Goal: Task Accomplishment & Management: Use online tool/utility

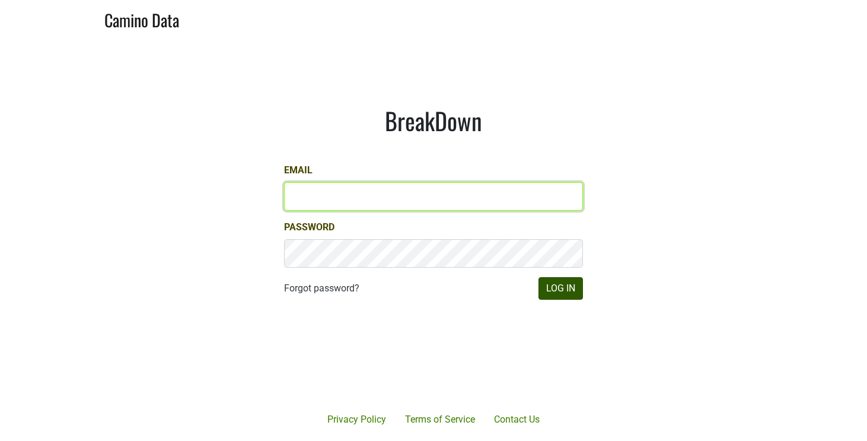
type input "cclarke@aperture-cellars.com"
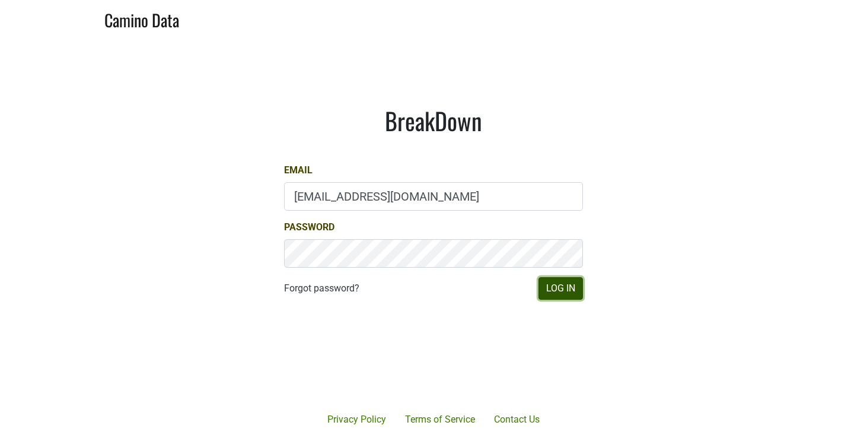
click at [556, 294] on button "Log In" at bounding box center [561, 288] width 44 height 23
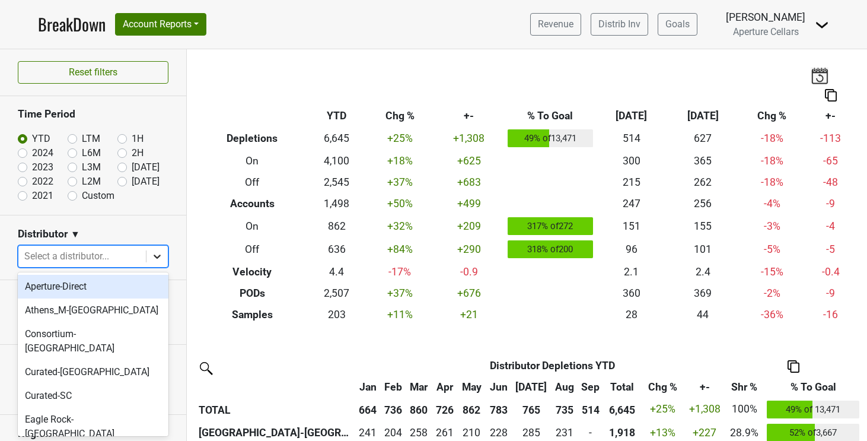
click at [156, 258] on icon at bounding box center [157, 256] width 12 height 12
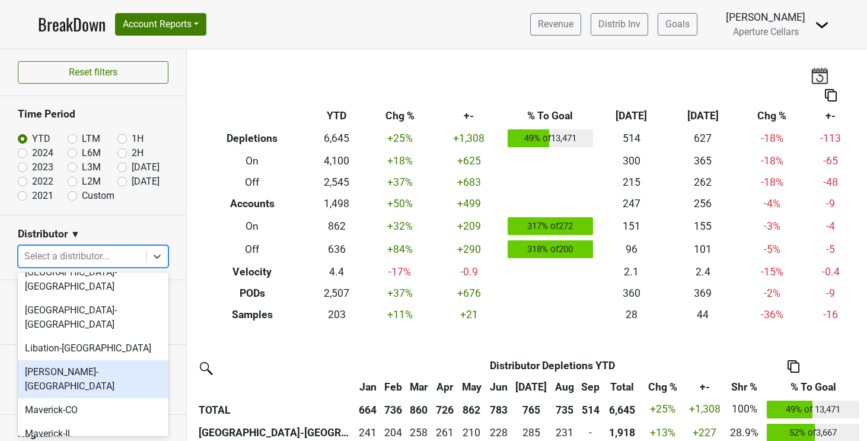
scroll to position [287, 0]
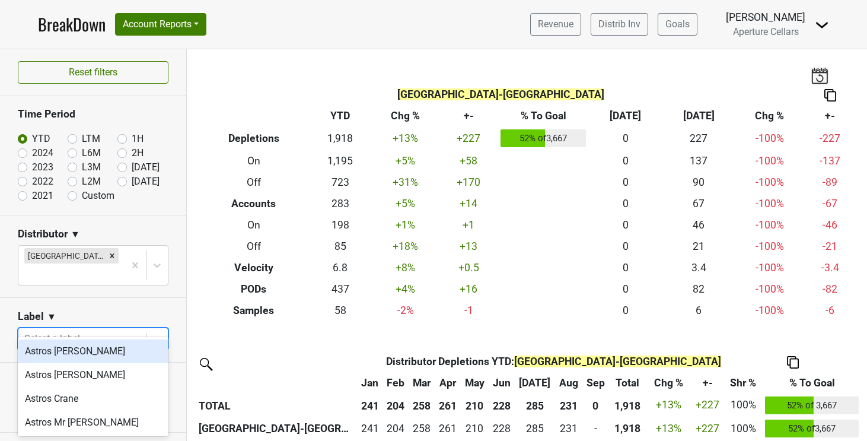
click at [139, 330] on div at bounding box center [82, 338] width 116 height 17
click at [142, 328] on div "Select a label..." at bounding box center [82, 338] width 128 height 21
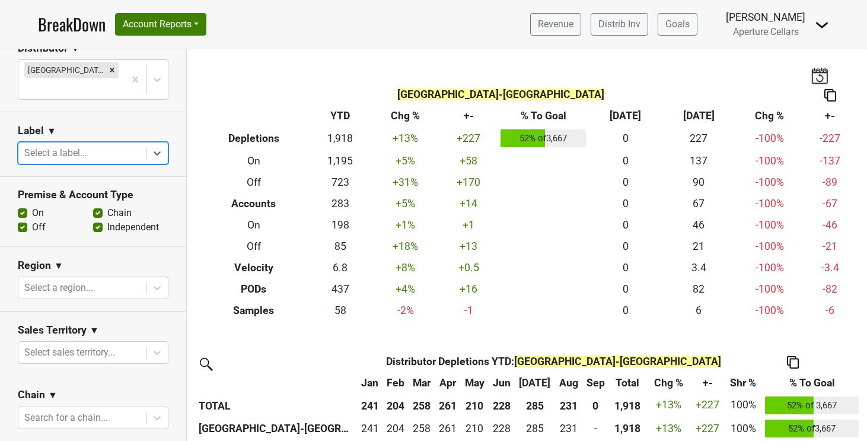
scroll to position [0, 0]
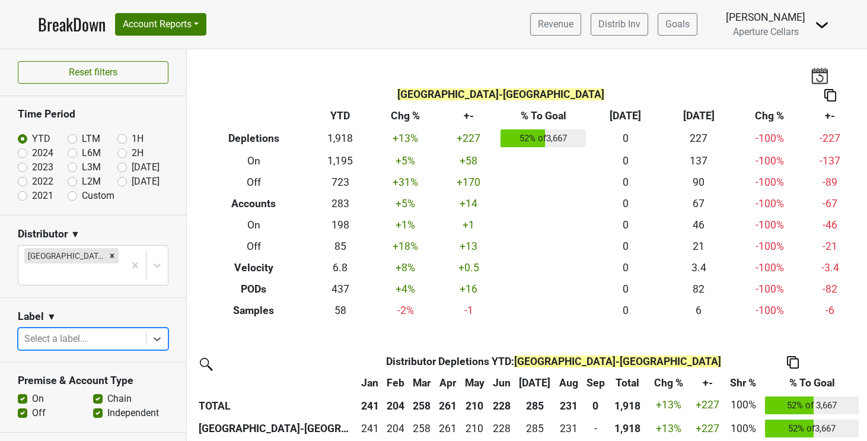
click at [82, 137] on label "LTM" at bounding box center [91, 139] width 18 height 14
click at [75, 137] on input "LTM" at bounding box center [91, 138] width 47 height 12
radio input "true"
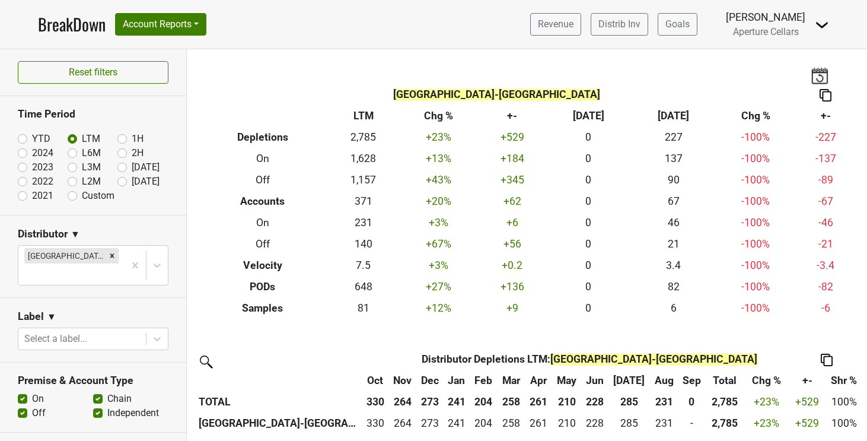
click at [32, 138] on label "YTD" at bounding box center [41, 139] width 18 height 14
click at [24, 138] on input "YTD" at bounding box center [41, 138] width 47 height 12
radio input "true"
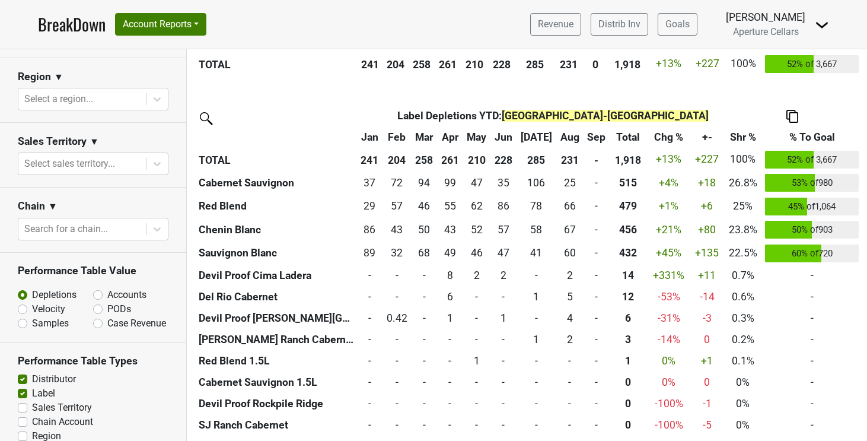
scroll to position [413, 0]
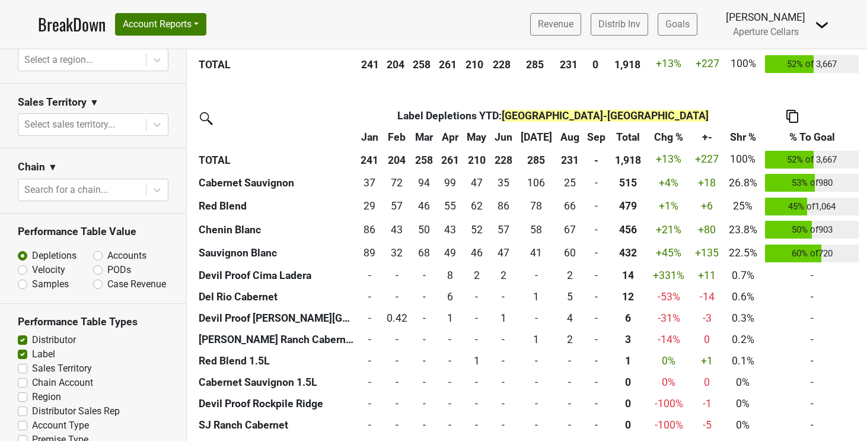
click at [107, 249] on label "Accounts" at bounding box center [126, 256] width 39 height 14
click at [100, 249] on input "Accounts" at bounding box center [129, 255] width 72 height 12
radio input "true"
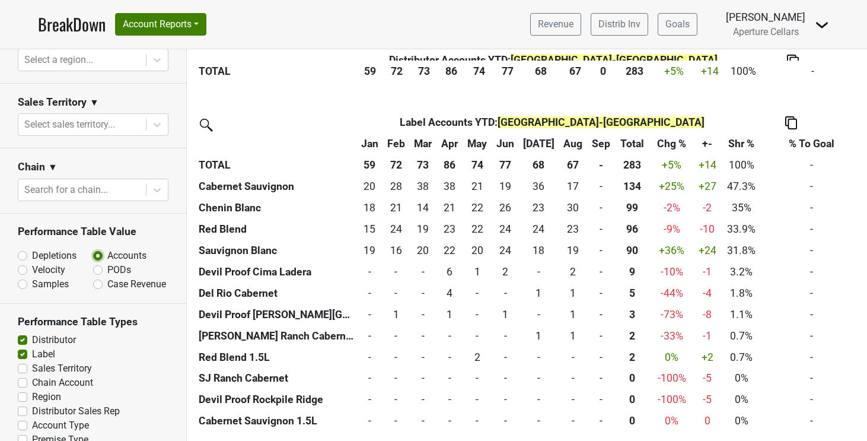
scroll to position [0, 0]
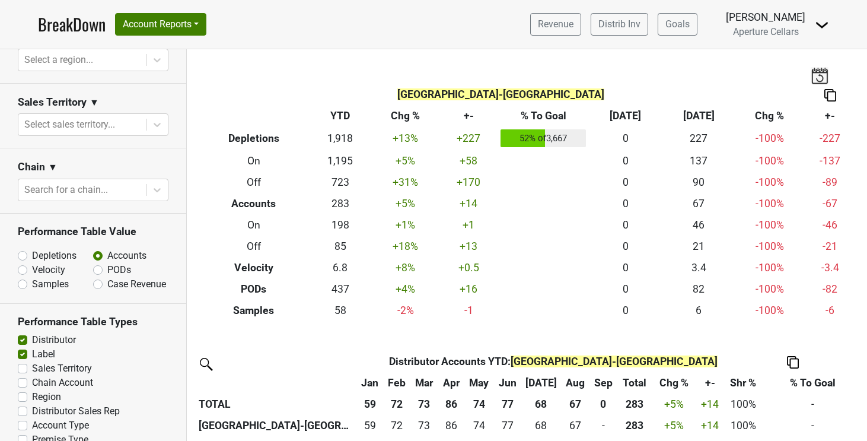
click at [32, 249] on label "Depletions" at bounding box center [54, 256] width 44 height 14
click at [24, 249] on input "Depletions" at bounding box center [54, 255] width 72 height 12
radio input "true"
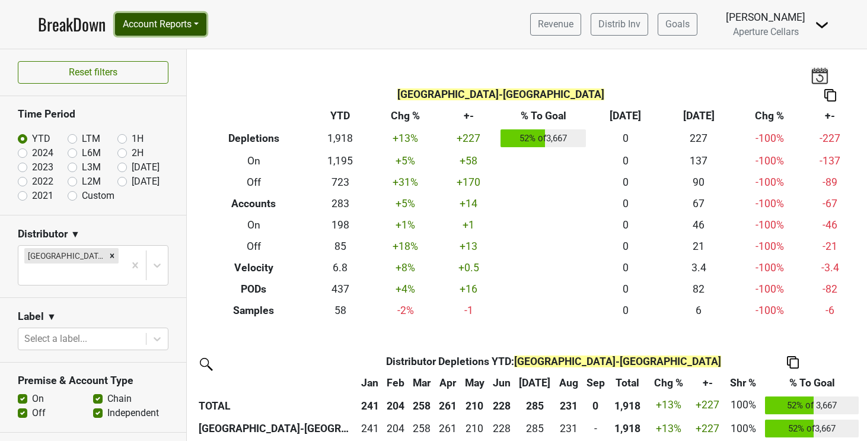
click at [204, 19] on button "Account Reports" at bounding box center [160, 24] width 91 height 23
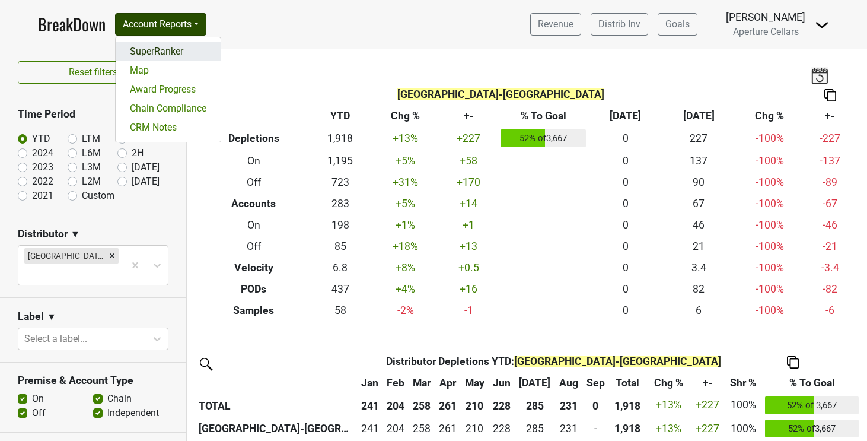
click at [194, 46] on link "SuperRanker" at bounding box center [168, 51] width 105 height 19
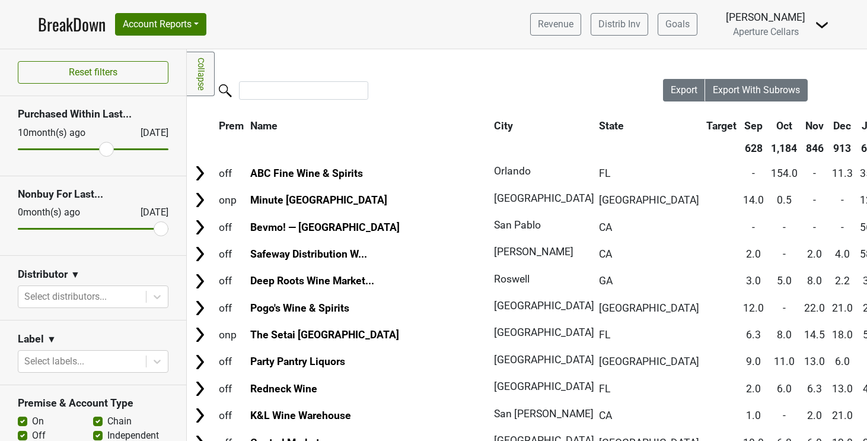
drag, startPoint x: 25, startPoint y: 147, endPoint x: 107, endPoint y: 159, distance: 83.3
type input "10"
click at [107, 150] on input "range" at bounding box center [93, 149] width 151 height 2
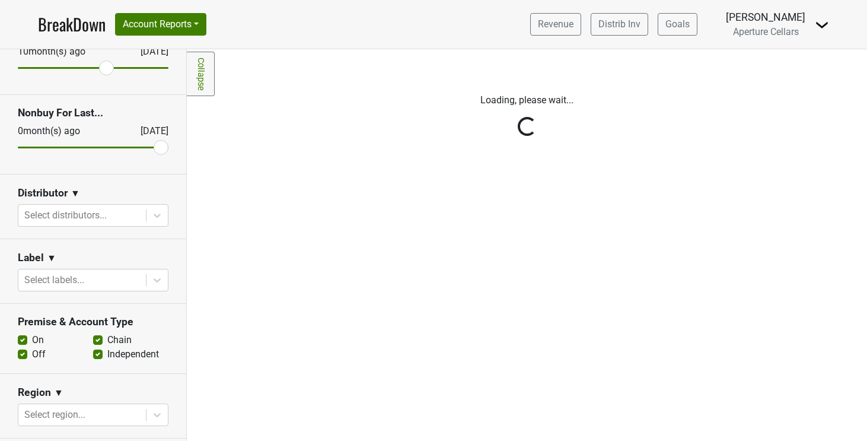
scroll to position [82, 0]
click at [157, 209] on div "Reset filters Purchased Within Last... 10 month(s) ago Oct '25 Nonbuy For Last.…" at bounding box center [93, 245] width 187 height 392
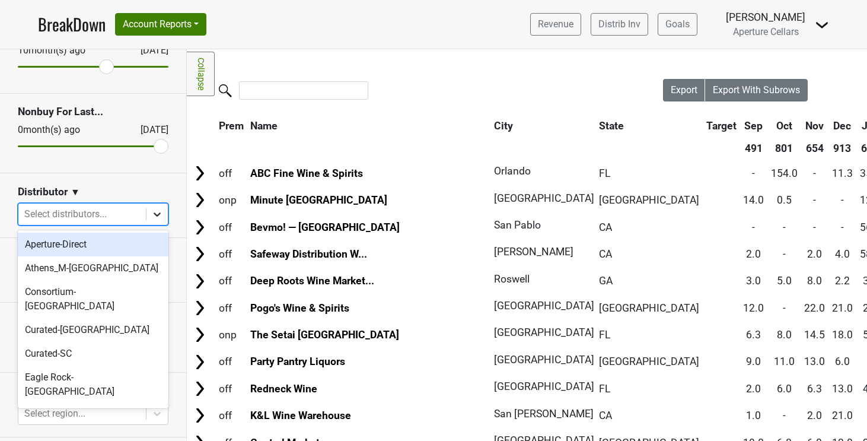
click at [158, 215] on icon at bounding box center [157, 214] width 7 height 4
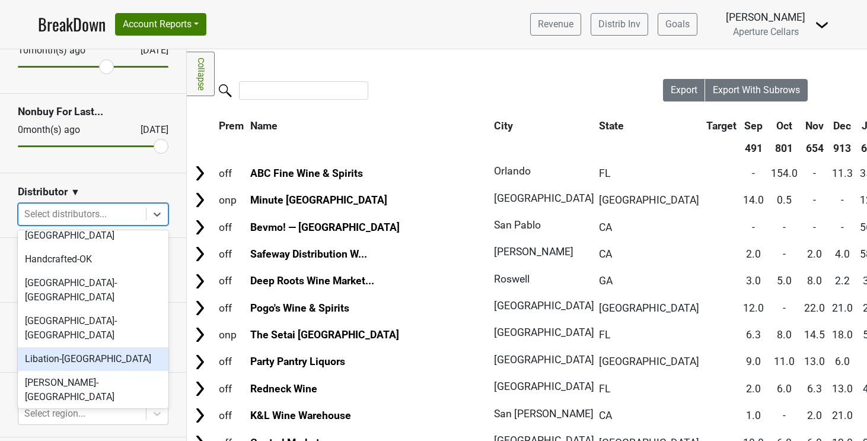
scroll to position [233, 0]
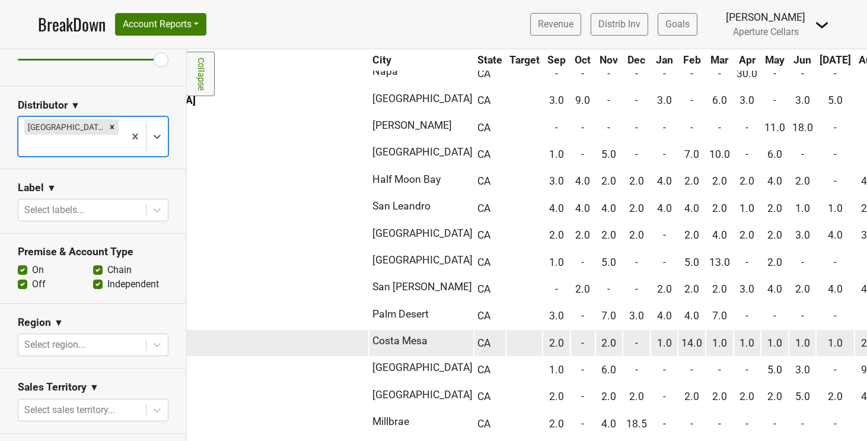
scroll to position [404, 200]
